Goal: Task Accomplishment & Management: Manage account settings

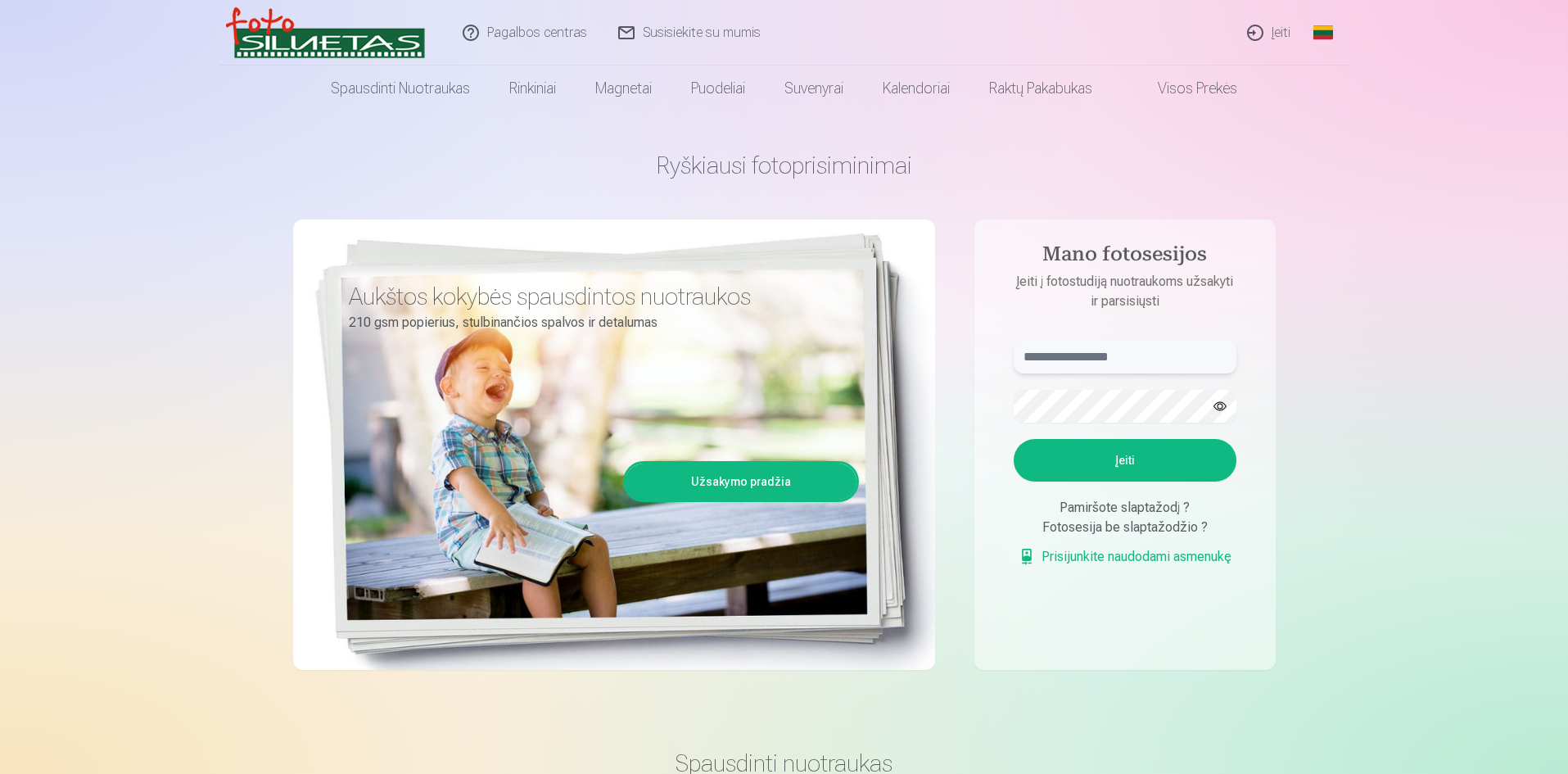
type input "**********"
click at [1098, 464] on button "Įeiti" at bounding box center [1124, 461] width 223 height 43
click at [1219, 404] on button "button" at bounding box center [1220, 406] width 31 height 31
